Goal: Information Seeking & Learning: Understand process/instructions

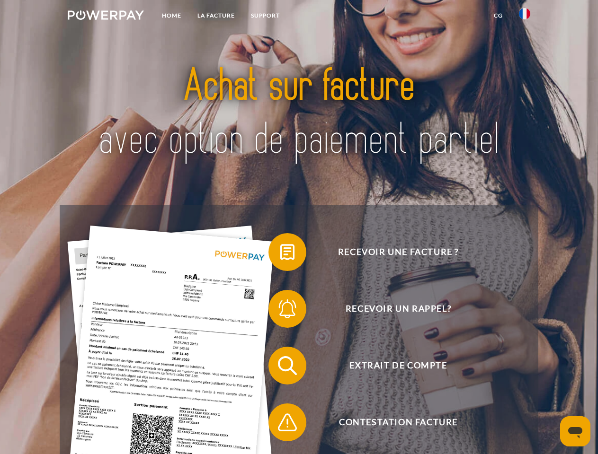
click at [106, 17] on img at bounding box center [106, 14] width 76 height 9
click at [524, 17] on img at bounding box center [524, 13] width 11 height 11
click at [498, 16] on link "CG" at bounding box center [497, 15] width 25 height 17
click at [280, 254] on span at bounding box center [272, 252] width 47 height 47
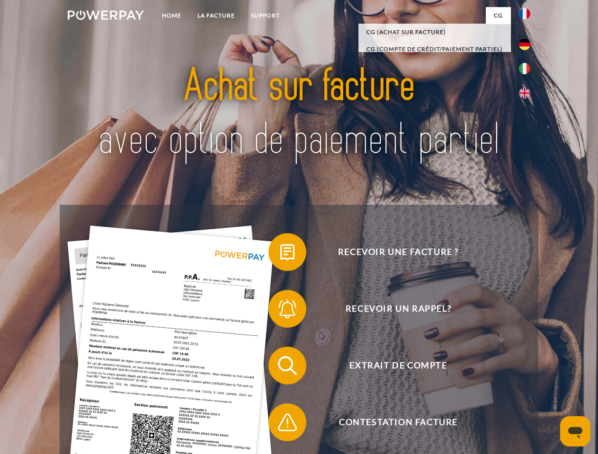
click at [280, 311] on span at bounding box center [272, 308] width 47 height 47
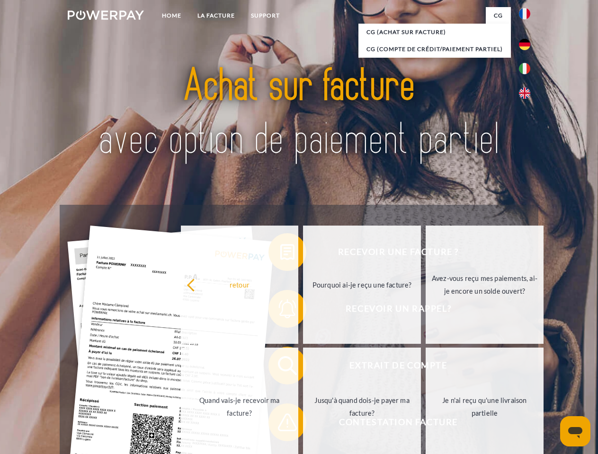
click at [303, 368] on link "Jusqu'à quand dois-je payer ma facture?" at bounding box center [362, 407] width 118 height 118
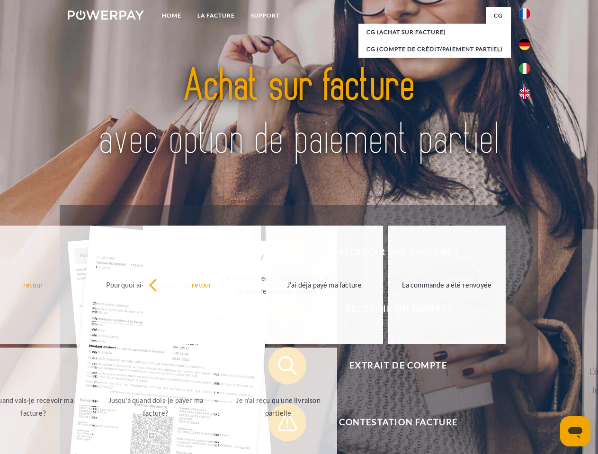
click at [280, 424] on span at bounding box center [272, 422] width 47 height 47
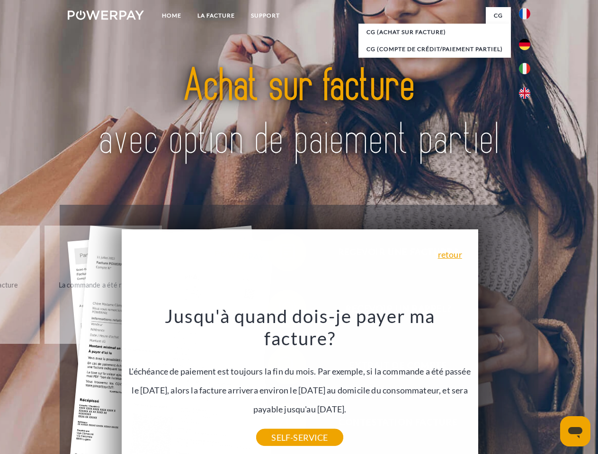
click at [575, 431] on icon "Ouvrir la fenêtre de messagerie" at bounding box center [575, 432] width 14 height 11
